Goal: Navigation & Orientation: Find specific page/section

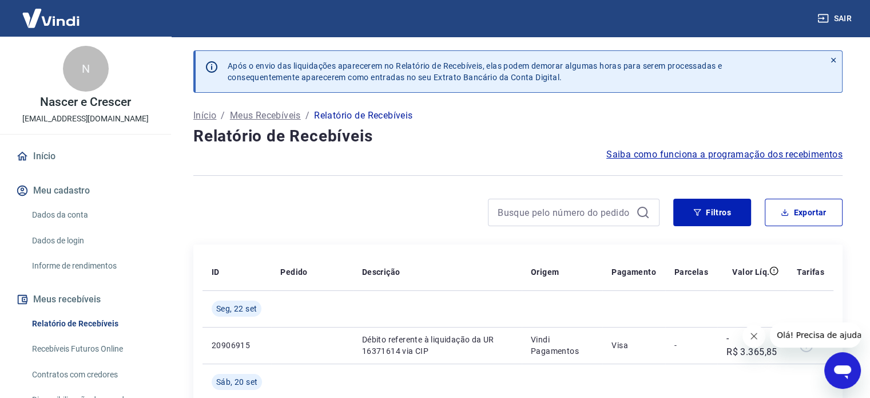
scroll to position [229, 0]
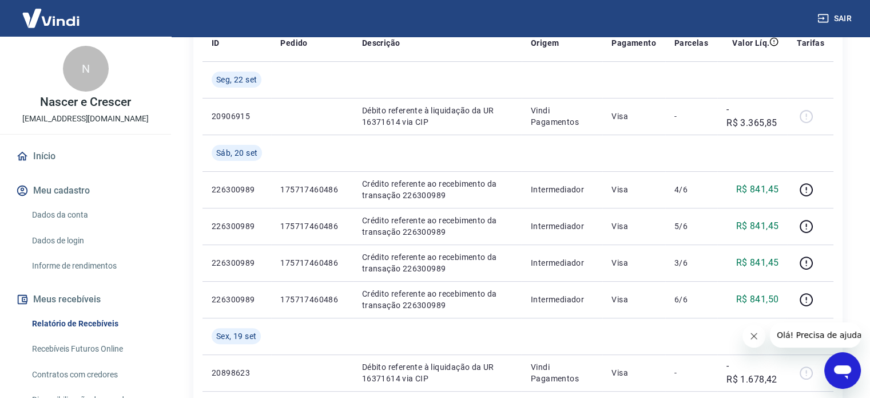
click at [34, 155] on link "Início" at bounding box center [86, 156] width 144 height 25
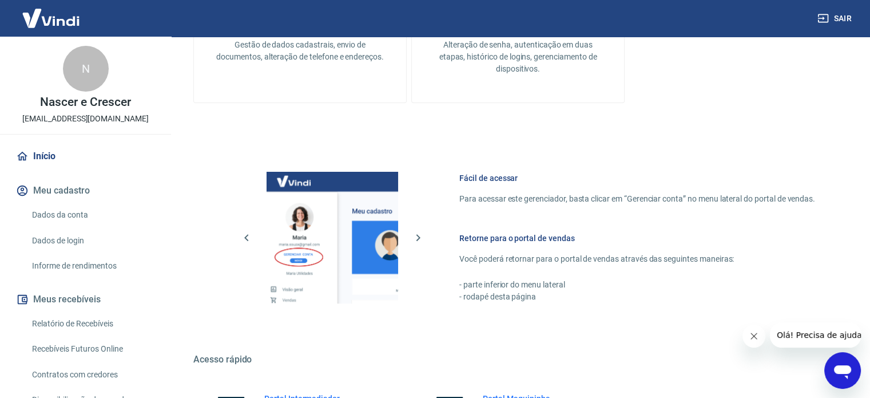
scroll to position [505, 0]
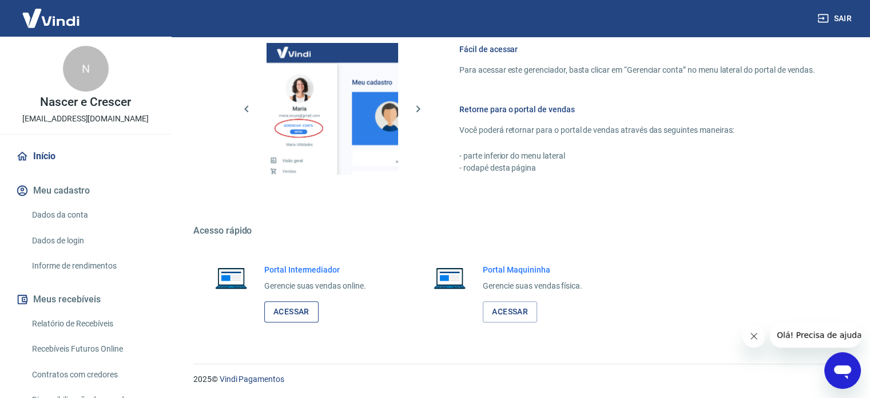
click at [295, 312] on link "Acessar" at bounding box center [291, 311] width 54 height 21
